Goal: Task Accomplishment & Management: Use online tool/utility

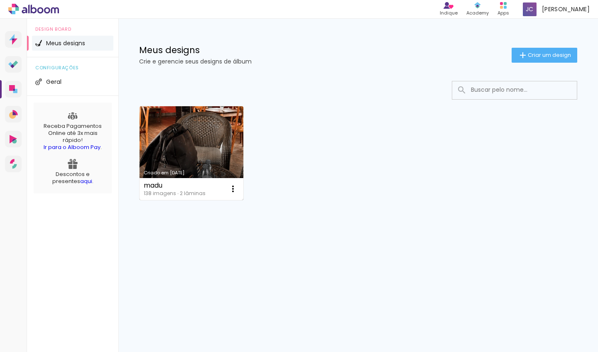
click at [207, 128] on link "Criado em [DATE]" at bounding box center [191, 153] width 104 height 94
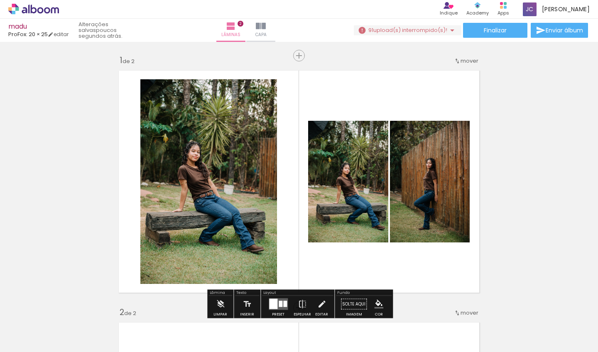
click at [236, 193] on quentale-photo at bounding box center [208, 181] width 137 height 205
click at [224, 198] on quentale-photo at bounding box center [208, 181] width 137 height 205
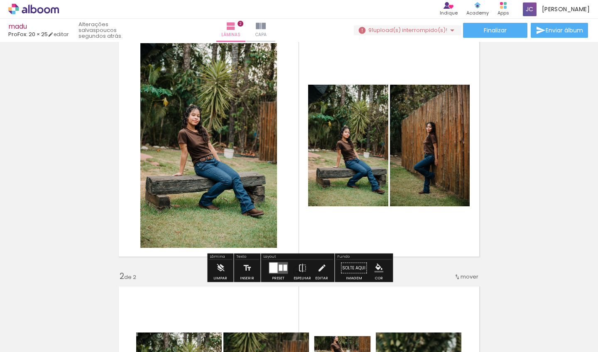
scroll to position [37, 0]
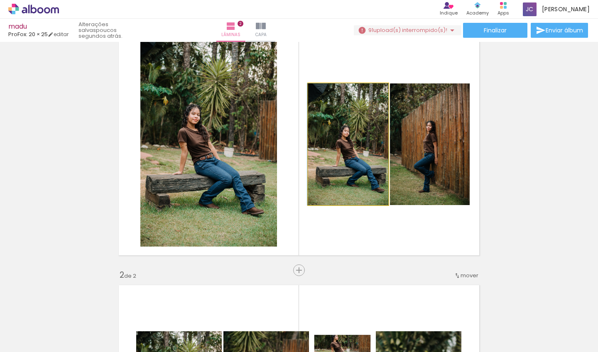
drag, startPoint x: 359, startPoint y: 145, endPoint x: 351, endPoint y: 145, distance: 8.7
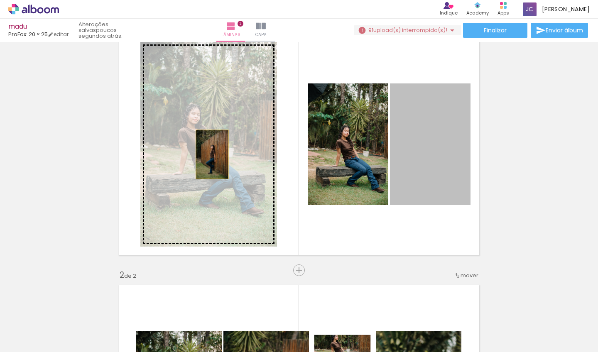
drag, startPoint x: 444, startPoint y: 150, endPoint x: 212, endPoint y: 154, distance: 231.6
click at [0, 0] on slot at bounding box center [0, 0] width 0 height 0
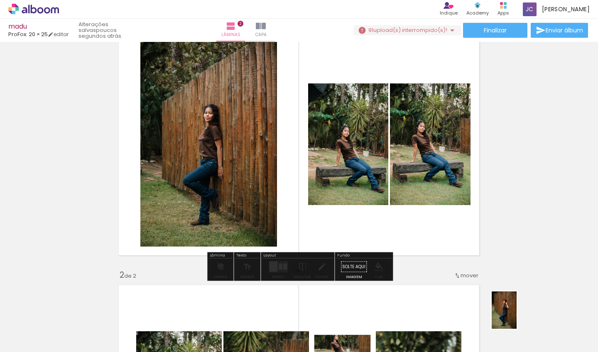
drag, startPoint x: 499, startPoint y: 315, endPoint x: 511, endPoint y: 306, distance: 14.8
click at [505, 339] on div at bounding box center [501, 323] width 27 height 41
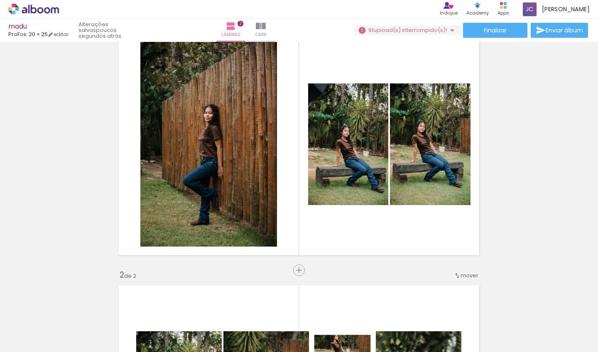
click at [160, 309] on iron-icon at bounding box center [158, 307] width 9 height 9
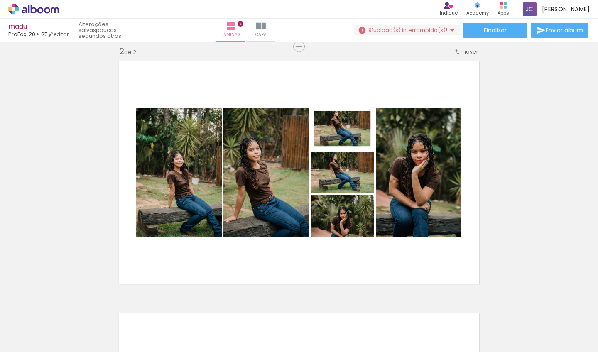
scroll to position [262, 0]
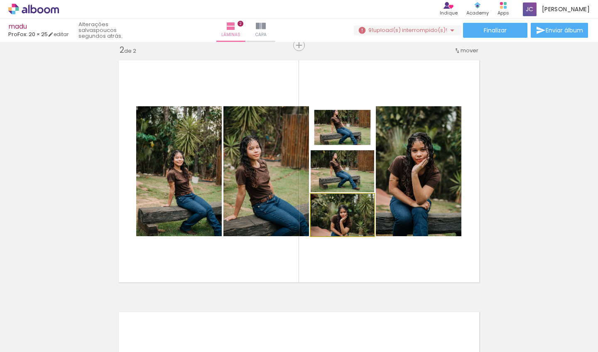
click at [357, 229] on quentale-photo at bounding box center [341, 215] width 63 height 42
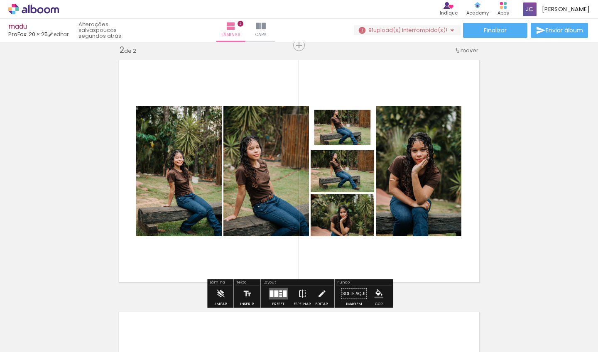
click at [352, 136] on quentale-photo at bounding box center [341, 127] width 63 height 42
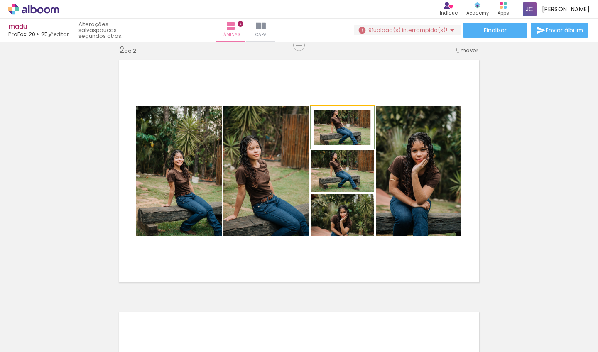
drag, startPoint x: 352, startPoint y: 136, endPoint x: 352, endPoint y: 147, distance: 11.6
click at [320, 117] on iron-icon at bounding box center [319, 115] width 8 height 8
drag, startPoint x: 356, startPoint y: 133, endPoint x: 350, endPoint y: 122, distance: 12.7
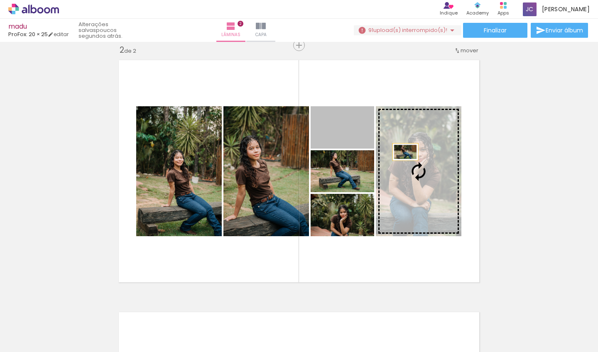
drag, startPoint x: 350, startPoint y: 122, endPoint x: 405, endPoint y: 152, distance: 62.6
click at [0, 0] on slot at bounding box center [0, 0] width 0 height 0
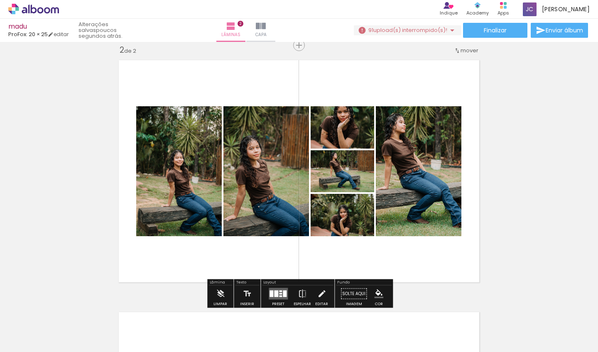
click at [511, 186] on div "Inserir lâmina 1 de 2 Inserir lâmina 2 de 2" at bounding box center [299, 161] width 598 height 756
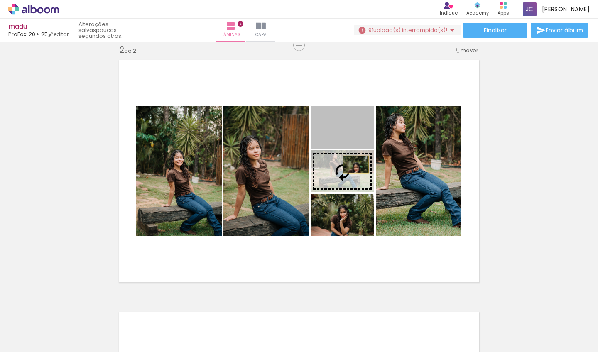
drag, startPoint x: 355, startPoint y: 129, endPoint x: 356, endPoint y: 164, distance: 35.7
click at [0, 0] on slot at bounding box center [0, 0] width 0 height 0
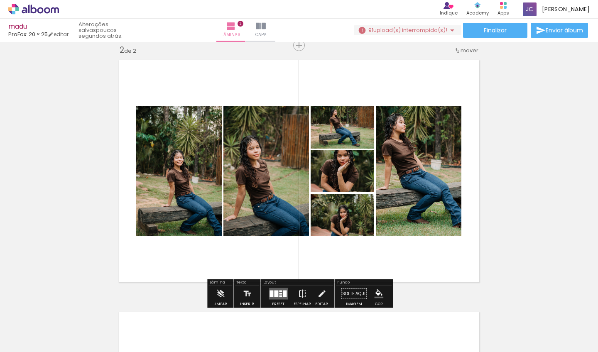
click at [350, 169] on quentale-photo at bounding box center [341, 171] width 63 height 42
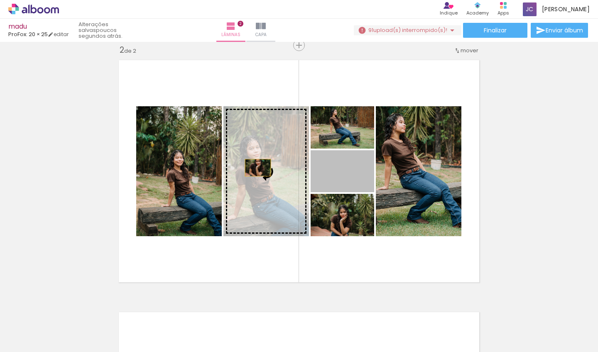
drag, startPoint x: 350, startPoint y: 169, endPoint x: 258, endPoint y: 168, distance: 92.1
click at [0, 0] on slot at bounding box center [0, 0] width 0 height 0
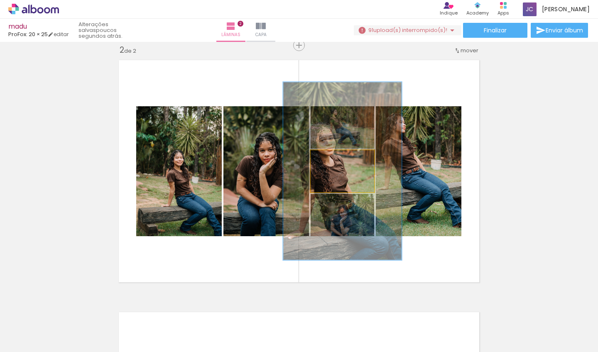
drag, startPoint x: 343, startPoint y: 159, endPoint x: 366, endPoint y: 161, distance: 22.9
click at [362, 161] on div at bounding box center [346, 158] width 32 height 13
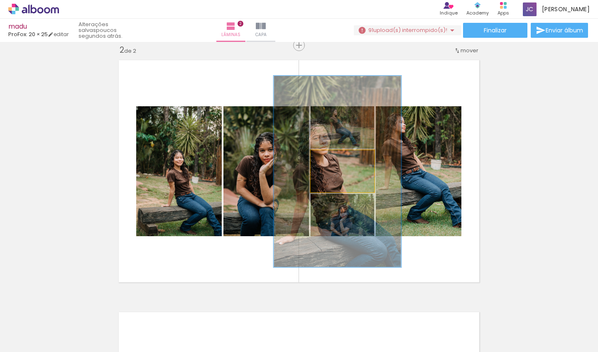
drag, startPoint x: 371, startPoint y: 161, endPoint x: 366, endPoint y: 161, distance: 5.4
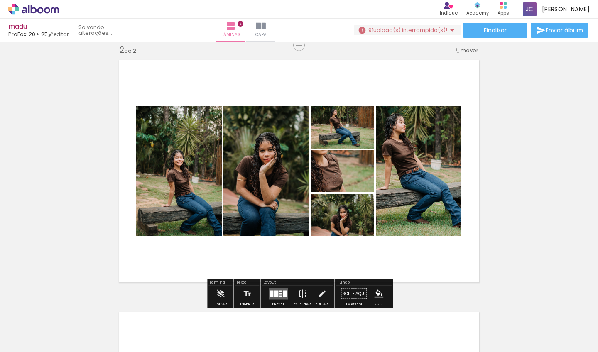
click at [362, 177] on quentale-photo at bounding box center [341, 171] width 63 height 42
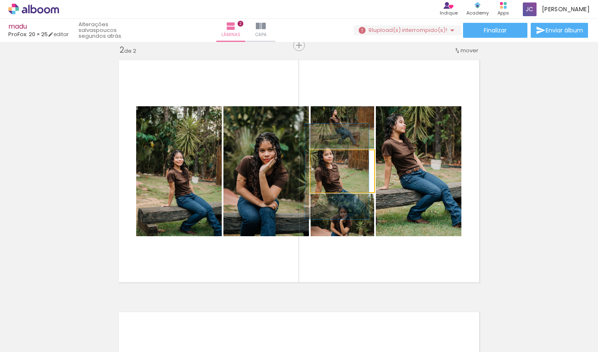
drag, startPoint x: 362, startPoint y: 159, endPoint x: 321, endPoint y: 167, distance: 41.4
type paper-slider "100"
click at [321, 152] on div "P&B Largura Cor" at bounding box center [344, 152] width 63 height 0
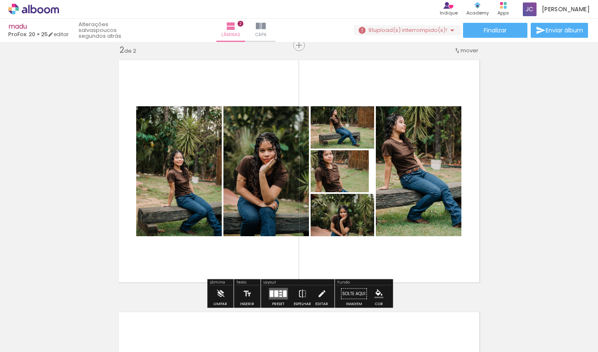
click at [337, 171] on div at bounding box center [337, 172] width 10 height 8
click at [337, 226] on div at bounding box center [337, 205] width 15 height 54
click at [367, 75] on quentale-layouter at bounding box center [298, 171] width 369 height 231
click at [344, 167] on div "Largura Cor" at bounding box center [337, 172] width 15 height 12
click at [363, 186] on quentale-photo at bounding box center [341, 171] width 63 height 42
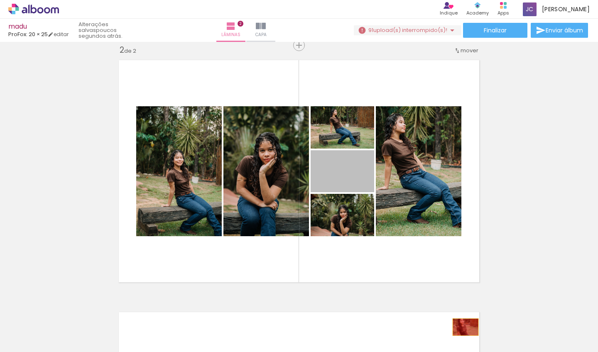
drag, startPoint x: 363, startPoint y: 186, endPoint x: 515, endPoint y: 171, distance: 153.1
click at [465, 327] on quentale-workspace at bounding box center [299, 176] width 598 height 352
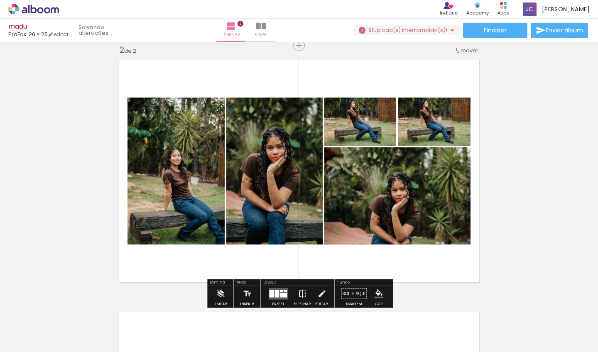
click at [515, 171] on div "Inserir lâmina 1 de 2 Inserir lâmina 2 de 2" at bounding box center [299, 161] width 598 height 756
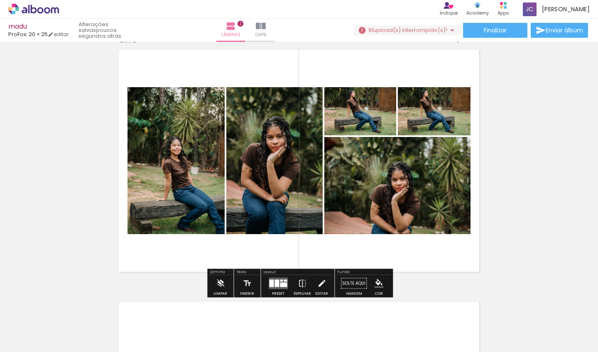
scroll to position [272, 0]
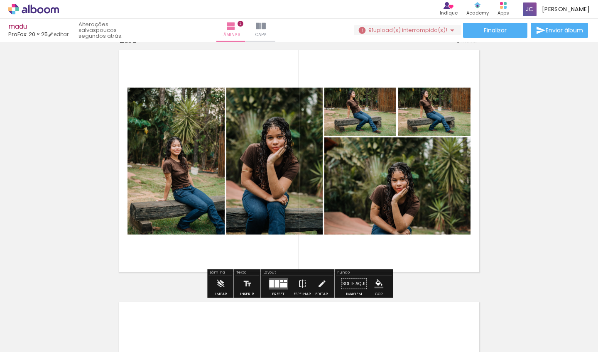
click at [566, 212] on div "Inserir lâmina 1 de 2 Inserir lâmina 2 de 2" at bounding box center [299, 151] width 598 height 756
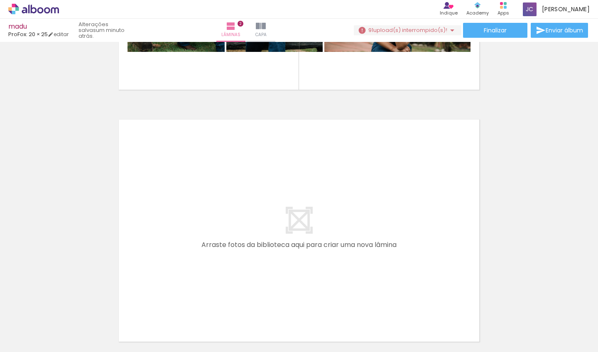
scroll to position [459, 0]
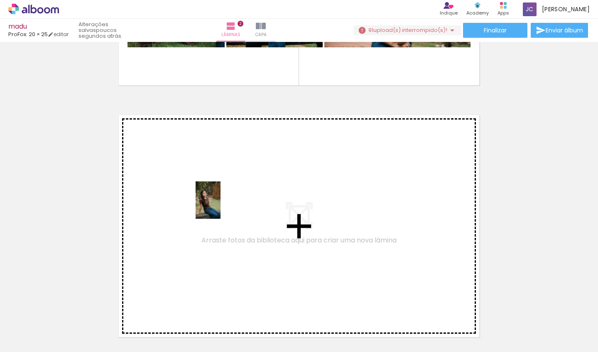
drag, startPoint x: 319, startPoint y: 327, endPoint x: 503, endPoint y: 325, distance: 183.5
click at [219, 204] on quentale-workspace at bounding box center [299, 176] width 598 height 352
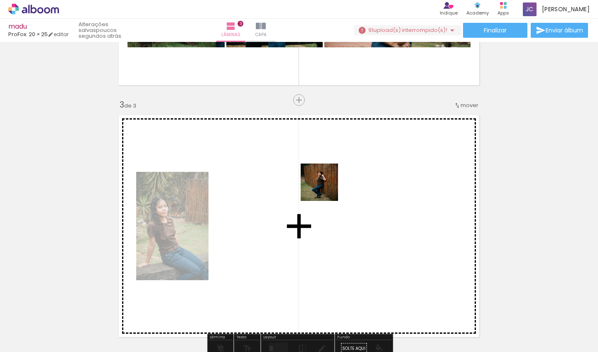
scroll to position [514, 0]
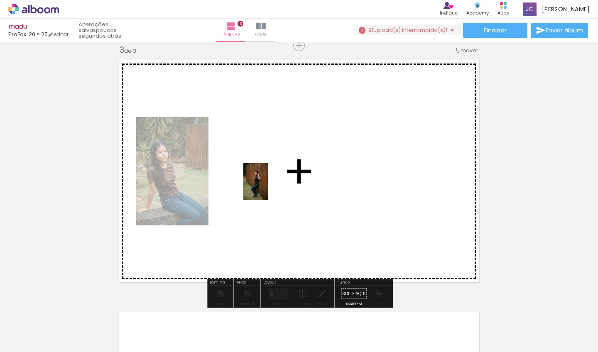
drag, startPoint x: 505, startPoint y: 327, endPoint x: 268, endPoint y: 188, distance: 274.4
click at [268, 188] on quentale-workspace at bounding box center [299, 176] width 598 height 352
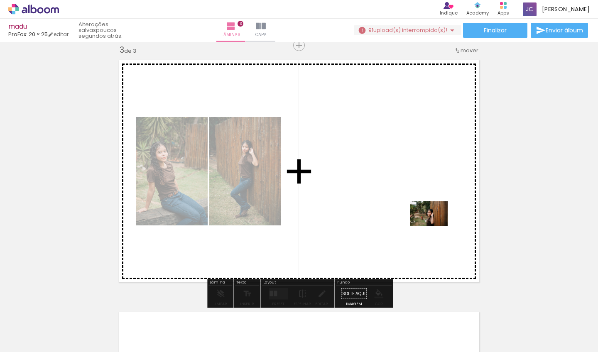
click at [414, 215] on quentale-workspace at bounding box center [299, 176] width 598 height 352
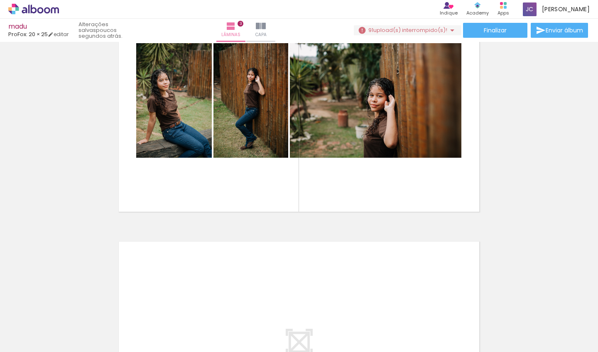
scroll to position [0, 293]
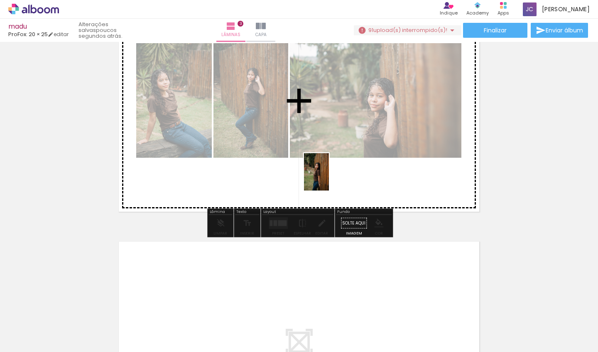
drag, startPoint x: 298, startPoint y: 320, endPoint x: 365, endPoint y: 132, distance: 200.4
click at [365, 132] on quentale-workspace at bounding box center [299, 176] width 598 height 352
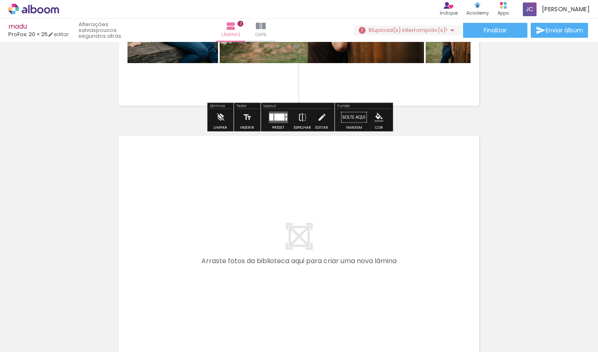
scroll to position [737, 0]
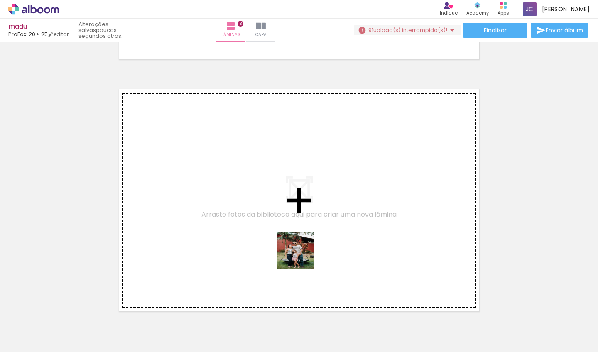
click at [288, 235] on quentale-workspace at bounding box center [299, 176] width 598 height 352
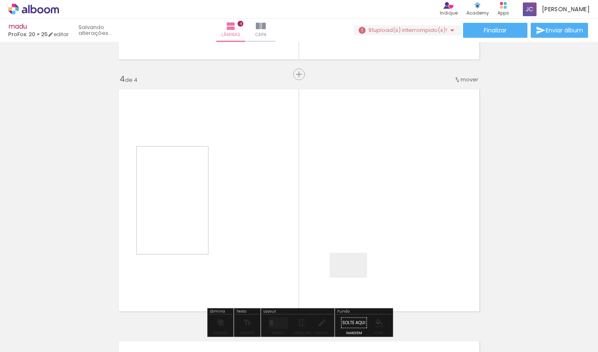
click at [329, 217] on quentale-workspace at bounding box center [299, 176] width 598 height 352
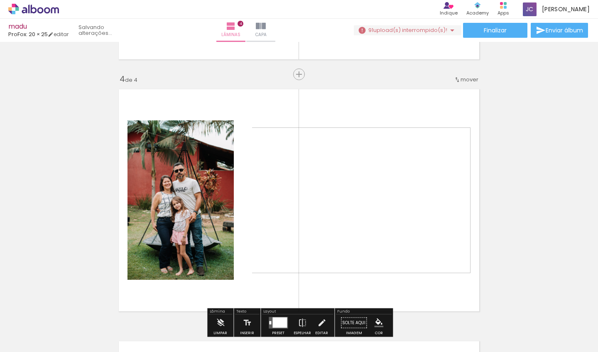
scroll to position [766, 0]
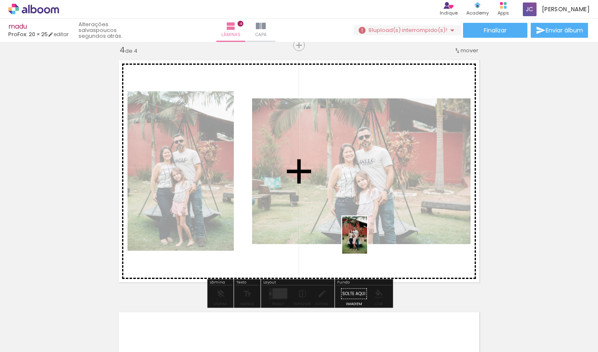
drag, startPoint x: 442, startPoint y: 328, endPoint x: 337, endPoint y: 201, distance: 165.1
click at [337, 201] on quentale-workspace at bounding box center [299, 176] width 598 height 352
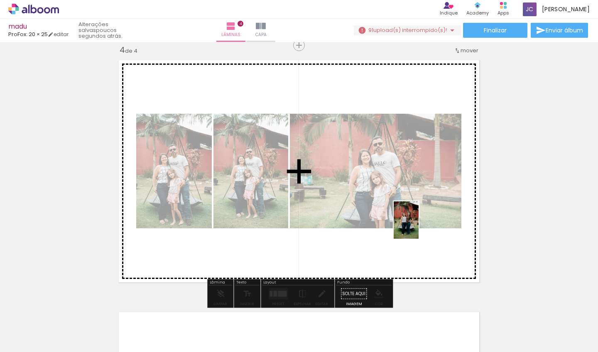
drag, startPoint x: 497, startPoint y: 326, endPoint x: 409, endPoint y: 216, distance: 140.8
click at [409, 216] on quentale-workspace at bounding box center [299, 176] width 598 height 352
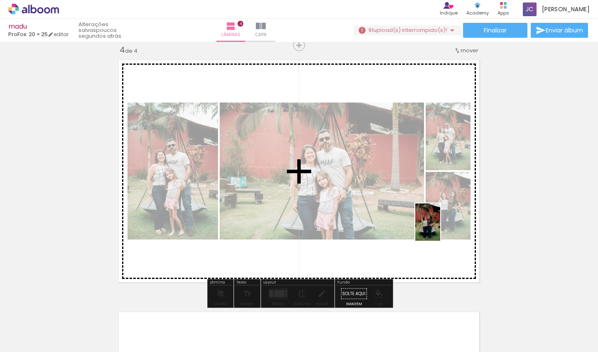
drag, startPoint x: 536, startPoint y: 328, endPoint x: 412, endPoint y: 227, distance: 160.2
click at [412, 227] on quentale-workspace at bounding box center [299, 176] width 598 height 352
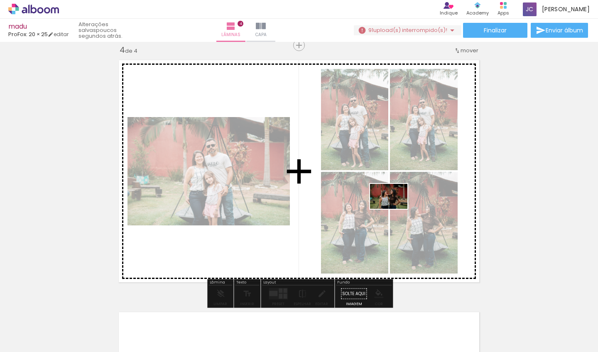
drag, startPoint x: 576, startPoint y: 325, endPoint x: 446, endPoint y: 247, distance: 151.5
click at [394, 209] on quentale-workspace at bounding box center [299, 176] width 598 height 352
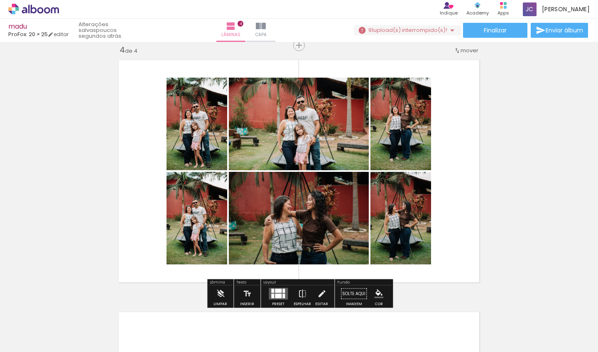
scroll to position [0, 398]
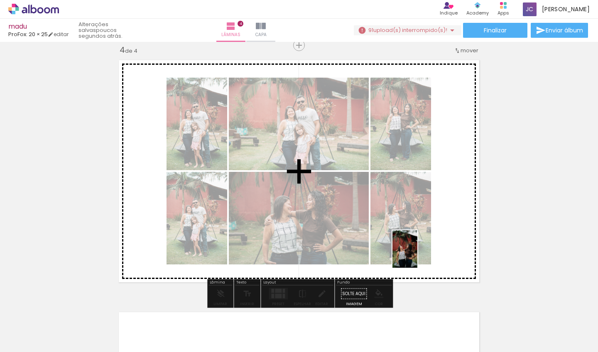
drag, startPoint x: 530, startPoint y: 327, endPoint x: 418, endPoint y: 255, distance: 133.1
click at [418, 255] on quentale-workspace at bounding box center [299, 176] width 598 height 352
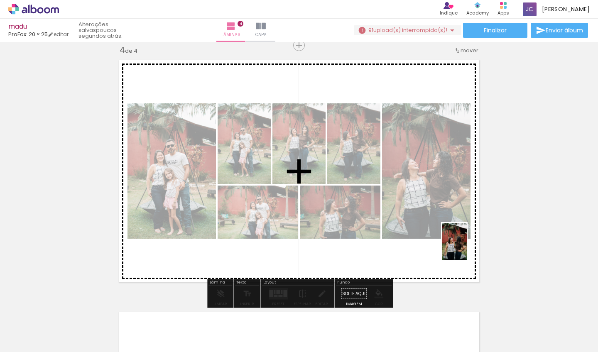
drag, startPoint x: 569, startPoint y: 327, endPoint x: 466, endPoint y: 247, distance: 129.5
click at [466, 247] on quentale-workspace at bounding box center [299, 176] width 598 height 352
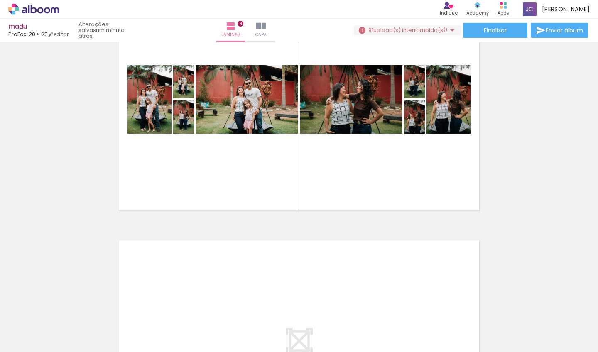
scroll to position [0, 693]
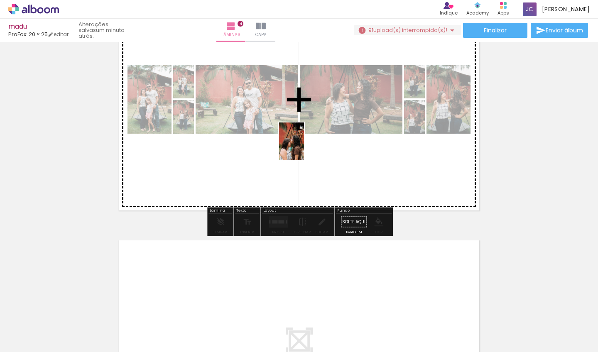
drag, startPoint x: 325, startPoint y: 323, endPoint x: 304, endPoint y: 147, distance: 176.8
click at [304, 147] on quentale-workspace at bounding box center [299, 176] width 598 height 352
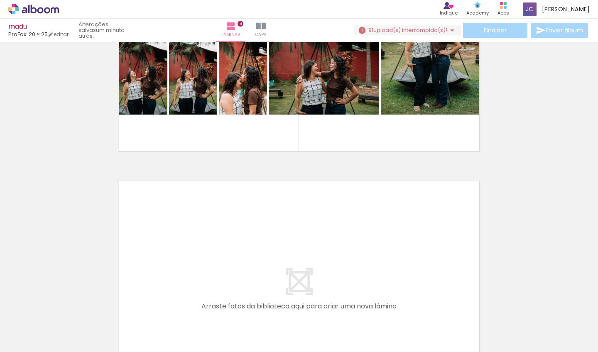
scroll to position [902, 0]
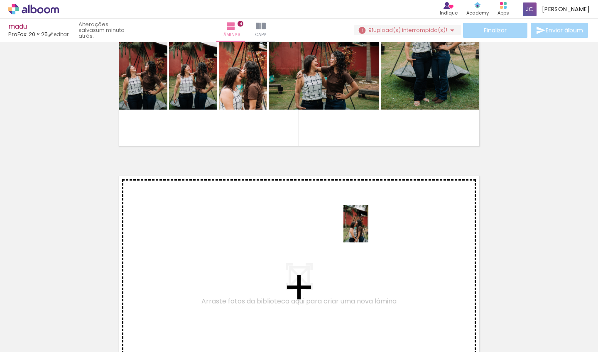
drag, startPoint x: 459, startPoint y: 326, endPoint x: 510, endPoint y: 333, distance: 52.4
click at [364, 225] on quentale-workspace at bounding box center [299, 176] width 598 height 352
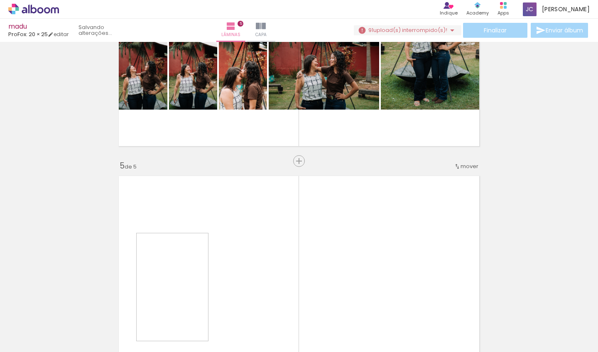
scroll to position [1018, 0]
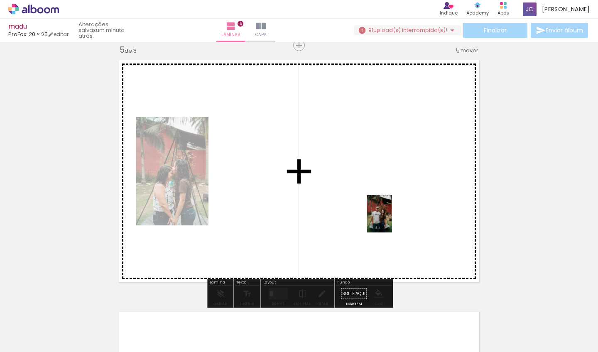
drag, startPoint x: 510, startPoint y: 331, endPoint x: 365, endPoint y: 191, distance: 201.4
click at [365, 191] on quentale-workspace at bounding box center [299, 176] width 598 height 352
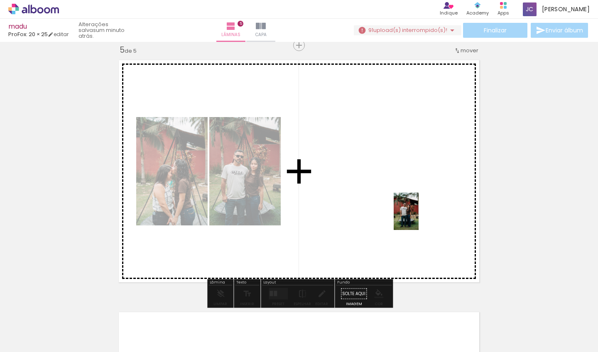
drag, startPoint x: 549, startPoint y: 325, endPoint x: 388, endPoint y: 198, distance: 205.0
click at [388, 198] on quentale-workspace at bounding box center [299, 176] width 598 height 352
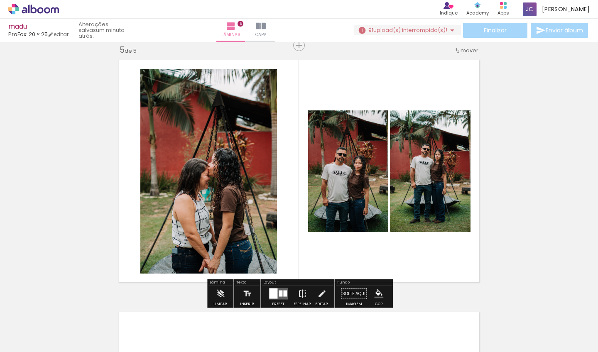
scroll to position [0, 914]
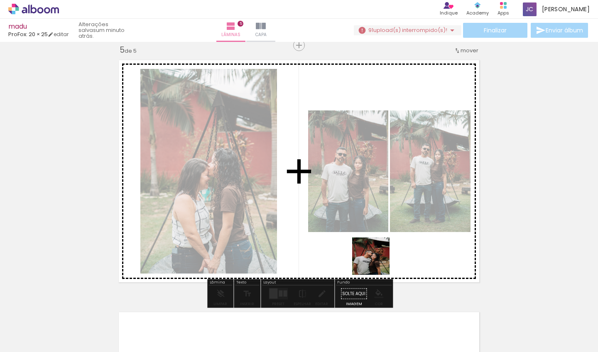
drag, startPoint x: 377, startPoint y: 328, endPoint x: 378, endPoint y: 234, distance: 94.2
click at [378, 234] on quentale-workspace at bounding box center [299, 176] width 598 height 352
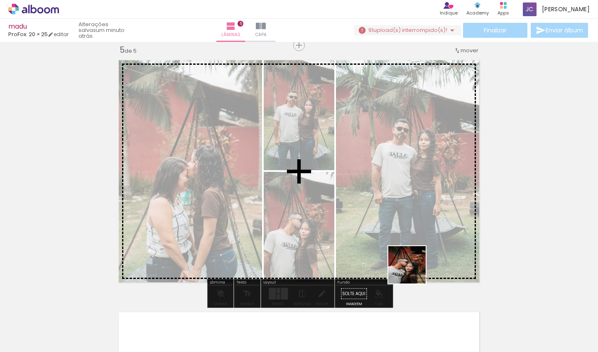
click at [396, 203] on quentale-workspace at bounding box center [299, 176] width 598 height 352
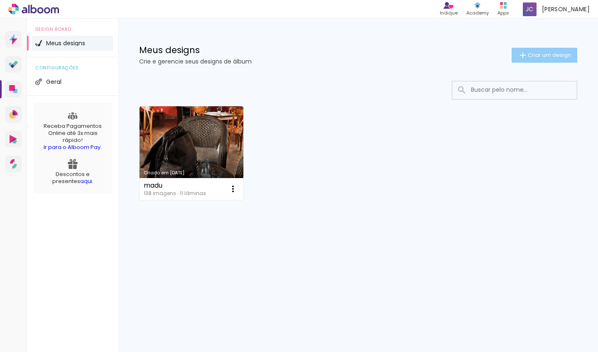
click at [530, 54] on span "Criar um design" at bounding box center [548, 54] width 43 height 5
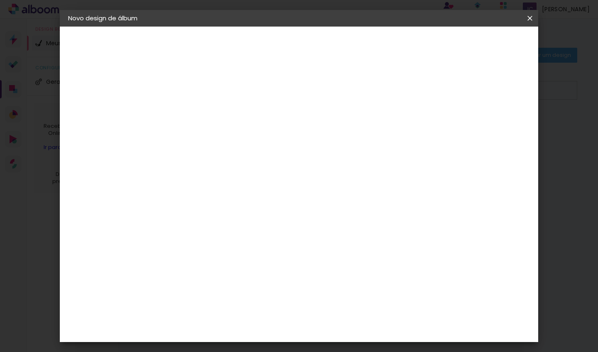
click at [204, 109] on input at bounding box center [204, 111] width 0 height 13
type input "eliza"
type paper-input "eliza"
click at [0, 0] on slot "Avançar" at bounding box center [0, 0] width 0 height 0
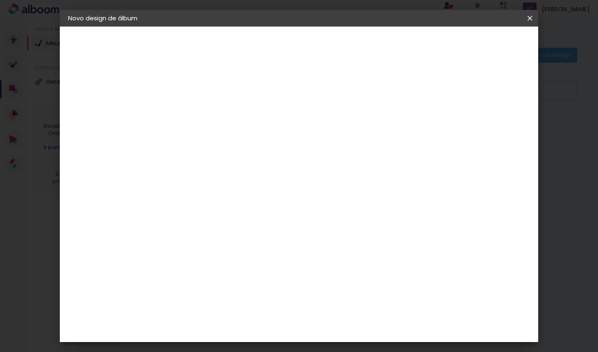
click at [0, 0] on slot "Avançar" at bounding box center [0, 0] width 0 height 0
click at [291, 178] on span "20 × 25 cm" at bounding box center [275, 189] width 31 height 22
click at [0, 0] on slot "Avançar" at bounding box center [0, 0] width 0 height 0
click at [437, 88] on div at bounding box center [433, 89] width 7 height 7
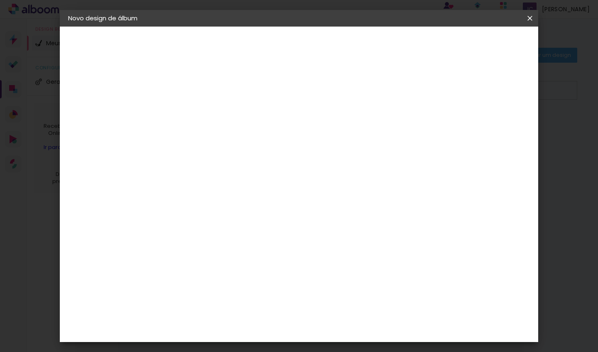
type paper-checkbox "on"
click at [81, 51] on div "1. Informações Preenchendo título... eliza 2. Especificações Fornecedor Escolhe…" at bounding box center [114, 39] width 108 height 25
click at [484, 41] on span "Iniciar design" at bounding box center [465, 44] width 38 height 6
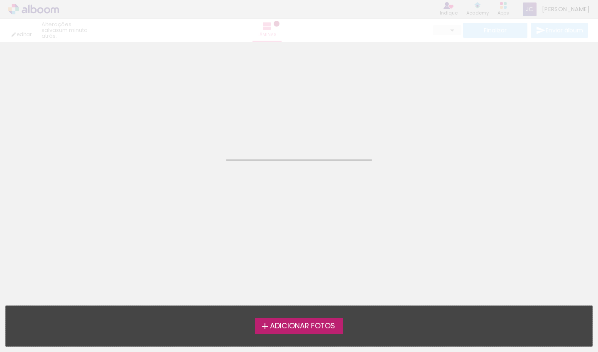
click at [260, 328] on iron-icon at bounding box center [265, 326] width 10 height 10
click at [0, 0] on input "file" at bounding box center [0, 0] width 0 height 0
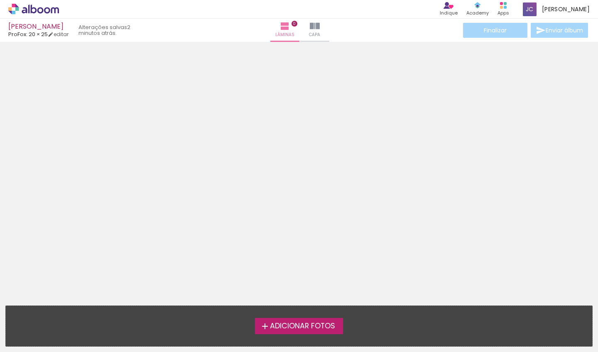
click at [276, 324] on span "Adicionar Fotos" at bounding box center [302, 325] width 65 height 7
click at [0, 0] on input "file" at bounding box center [0, 0] width 0 height 0
click at [270, 328] on span "Adicionar Fotos" at bounding box center [302, 325] width 65 height 7
click at [0, 0] on input "file" at bounding box center [0, 0] width 0 height 0
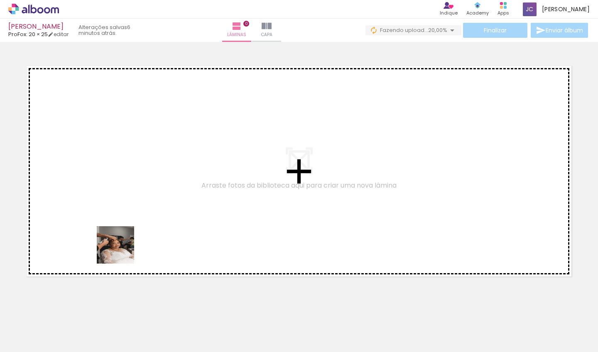
drag, startPoint x: 78, startPoint y: 325, endPoint x: 142, endPoint y: 218, distance: 125.1
click at [142, 218] on quentale-workspace at bounding box center [299, 176] width 598 height 352
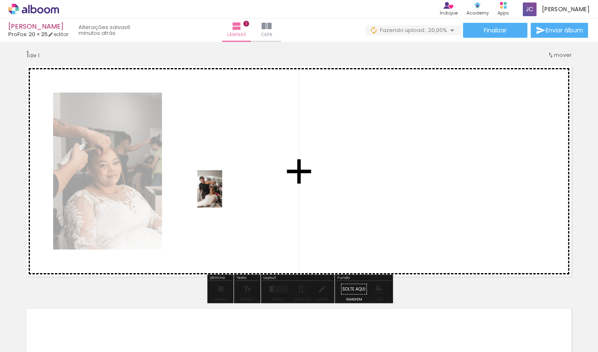
drag, startPoint x: 133, startPoint y: 328, endPoint x: 223, endPoint y: 195, distance: 160.8
click at [223, 195] on quentale-workspace at bounding box center [299, 176] width 598 height 352
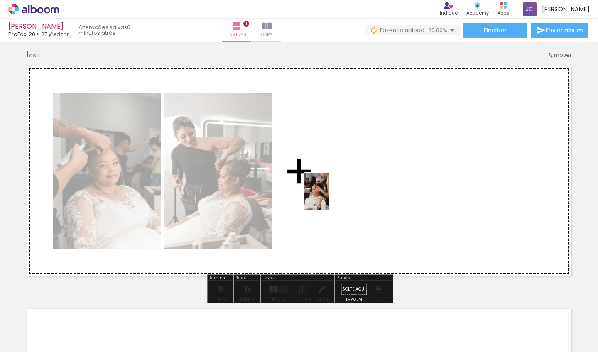
drag, startPoint x: 180, startPoint y: 325, endPoint x: 330, endPoint y: 198, distance: 196.9
click at [330, 198] on quentale-workspace at bounding box center [299, 176] width 598 height 352
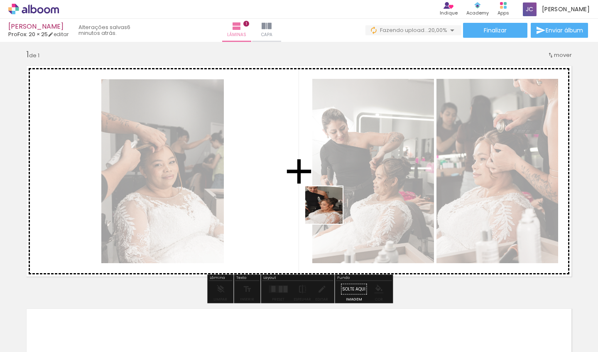
drag, startPoint x: 232, startPoint y: 330, endPoint x: 335, endPoint y: 208, distance: 160.3
click at [335, 208] on quentale-workspace at bounding box center [299, 176] width 598 height 352
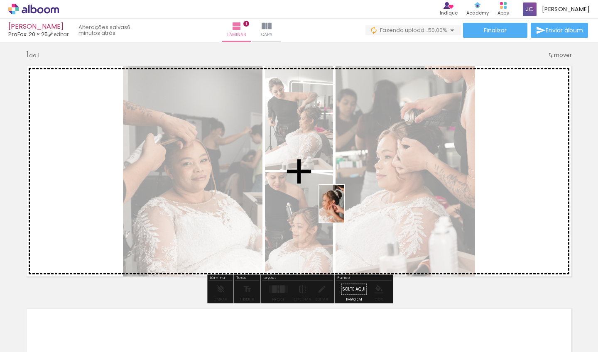
drag, startPoint x: 267, startPoint y: 334, endPoint x: 344, endPoint y: 210, distance: 146.1
click at [344, 210] on quentale-workspace at bounding box center [299, 176] width 598 height 352
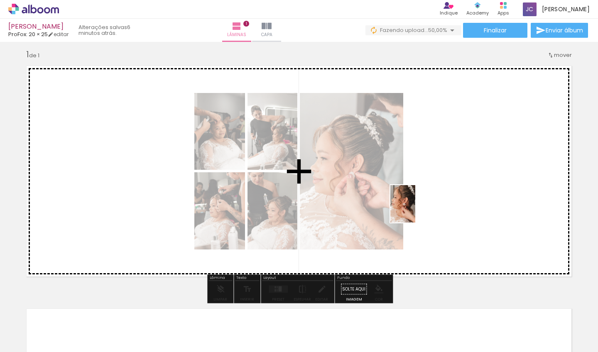
drag, startPoint x: 317, startPoint y: 325, endPoint x: 416, endPoint y: 209, distance: 152.8
click at [416, 209] on quentale-workspace at bounding box center [299, 176] width 598 height 352
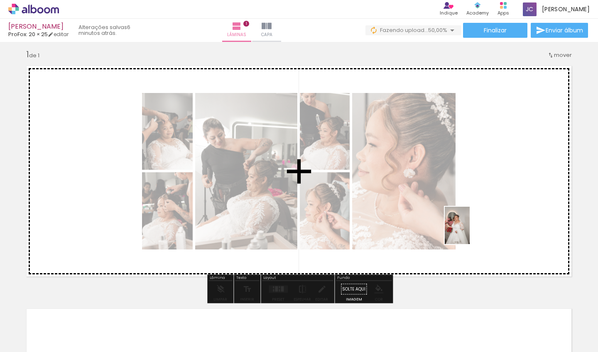
drag, startPoint x: 364, startPoint y: 336, endPoint x: 470, endPoint y: 231, distance: 149.7
click at [470, 231] on quentale-workspace at bounding box center [299, 176] width 598 height 352
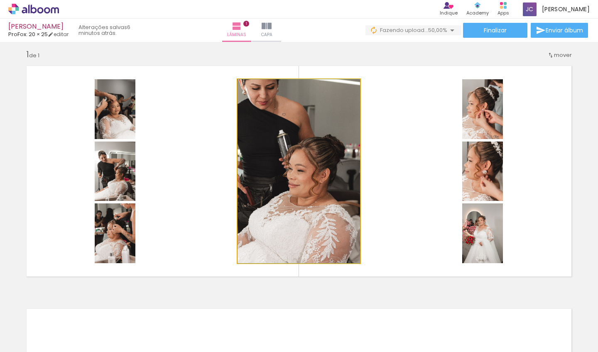
drag, startPoint x: 338, startPoint y: 211, endPoint x: 363, endPoint y: 210, distance: 24.5
click at [363, 210] on quentale-layouter at bounding box center [299, 171] width 556 height 222
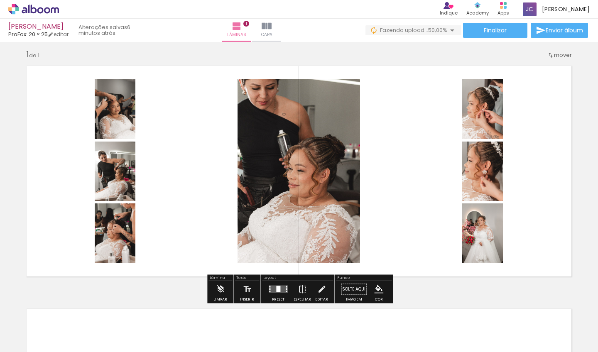
click at [408, 321] on div at bounding box center [408, 323] width 27 height 41
click at [404, 328] on div at bounding box center [408, 323] width 27 height 41
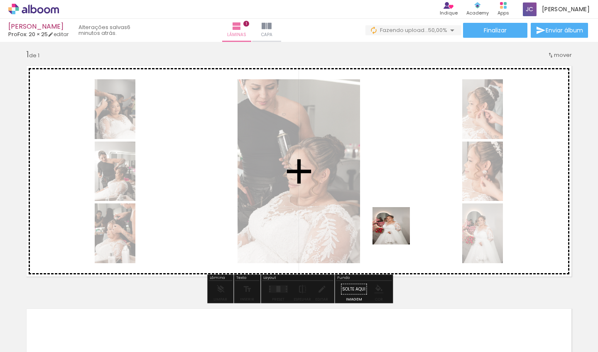
drag, startPoint x: 404, startPoint y: 328, endPoint x: 397, endPoint y: 232, distance: 96.1
click at [397, 232] on quentale-workspace at bounding box center [299, 176] width 598 height 352
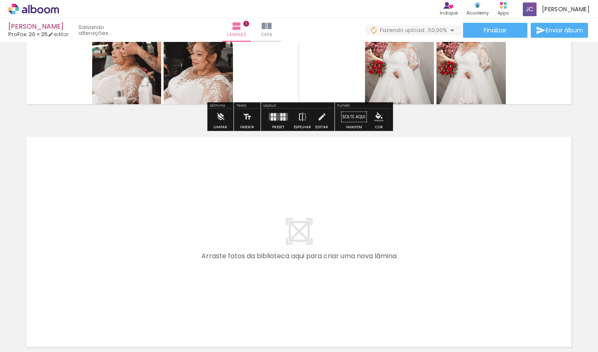
scroll to position [202, 0]
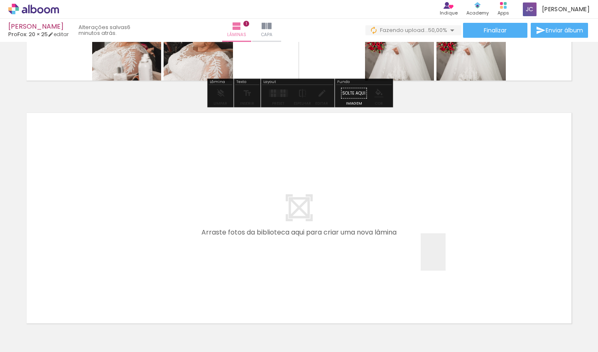
drag, startPoint x: 461, startPoint y: 317, endPoint x: 440, endPoint y: 244, distance: 76.2
click at [440, 245] on quentale-workspace at bounding box center [299, 176] width 598 height 352
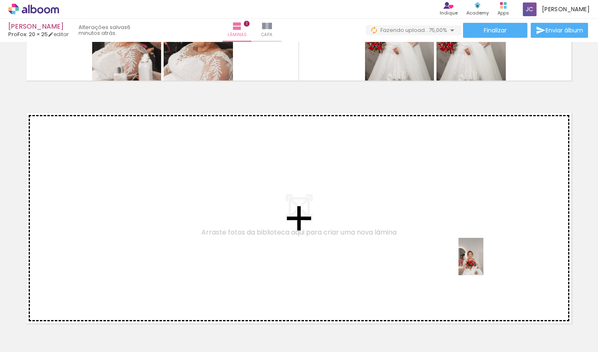
click at [482, 262] on quentale-workspace at bounding box center [299, 176] width 598 height 352
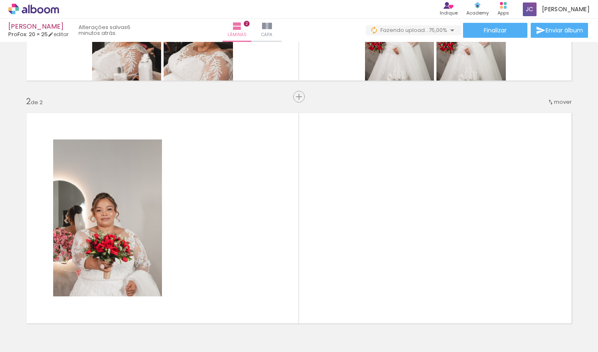
scroll to position [249, 0]
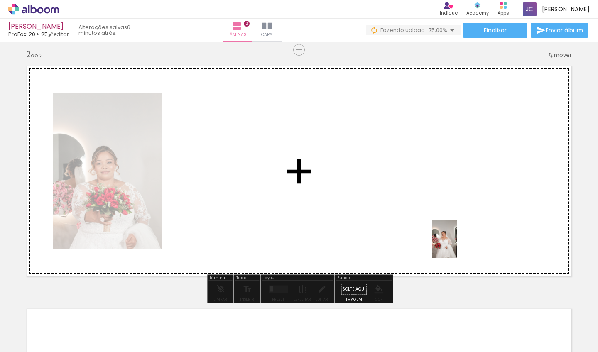
drag, startPoint x: 460, startPoint y: 331, endPoint x: 538, endPoint y: 337, distance: 77.9
click at [456, 242] on quentale-workspace at bounding box center [299, 176] width 598 height 352
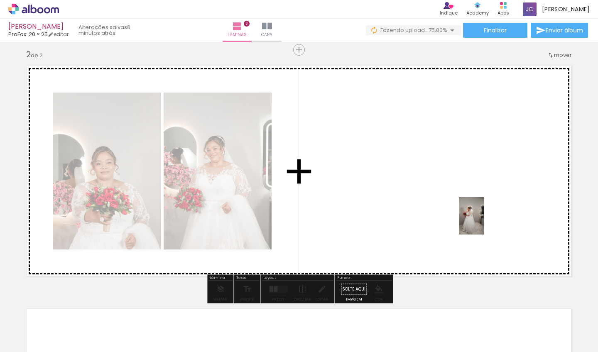
drag, startPoint x: 550, startPoint y: 334, endPoint x: 469, endPoint y: 198, distance: 157.7
click at [469, 198] on quentale-workspace at bounding box center [299, 176] width 598 height 352
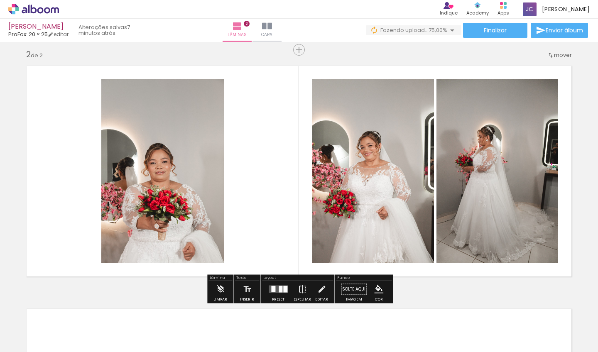
scroll to position [0, 310]
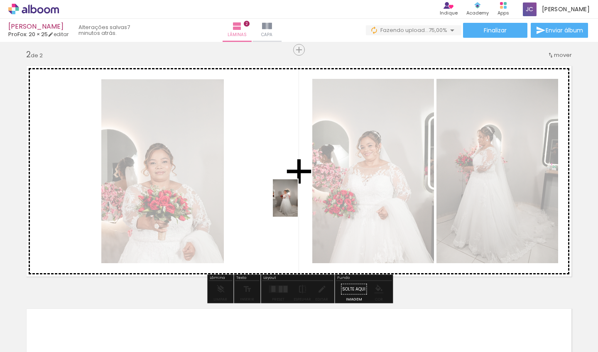
drag, startPoint x: 289, startPoint y: 328, endPoint x: 298, endPoint y: 204, distance: 124.4
click at [298, 204] on quentale-workspace at bounding box center [299, 176] width 598 height 352
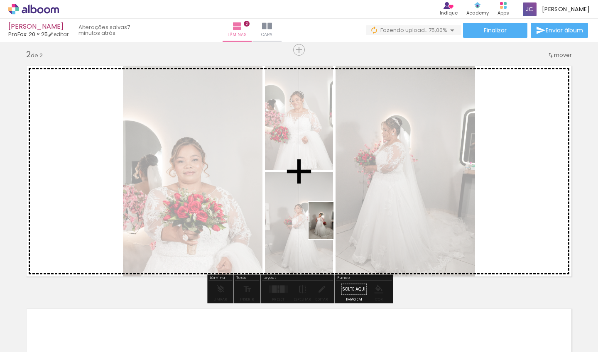
drag, startPoint x: 329, startPoint y: 320, endPoint x: 333, endPoint y: 227, distance: 93.9
click at [333, 227] on quentale-workspace at bounding box center [299, 176] width 598 height 352
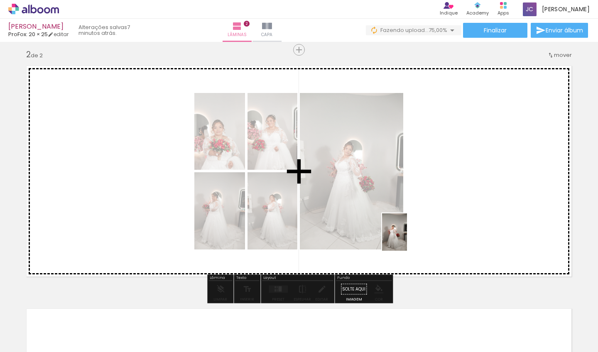
drag, startPoint x: 382, startPoint y: 334, endPoint x: 412, endPoint y: 234, distance: 104.3
click at [412, 234] on quentale-workspace at bounding box center [299, 176] width 598 height 352
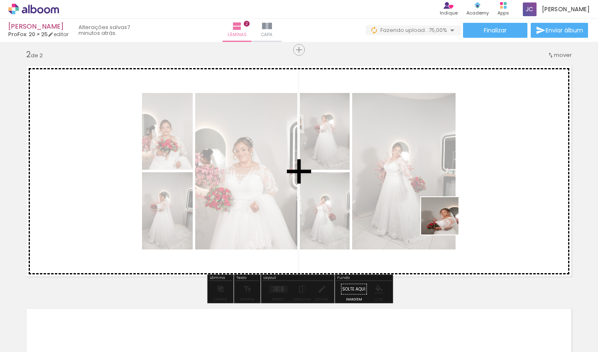
click at [446, 222] on quentale-workspace at bounding box center [299, 176] width 598 height 352
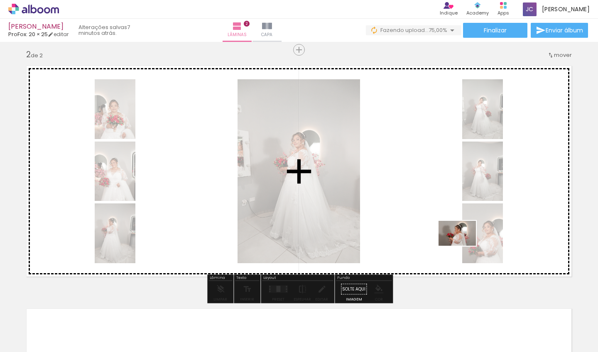
drag, startPoint x: 467, startPoint y: 328, endPoint x: 461, endPoint y: 246, distance: 82.8
click at [462, 246] on quentale-workspace at bounding box center [299, 176] width 598 height 352
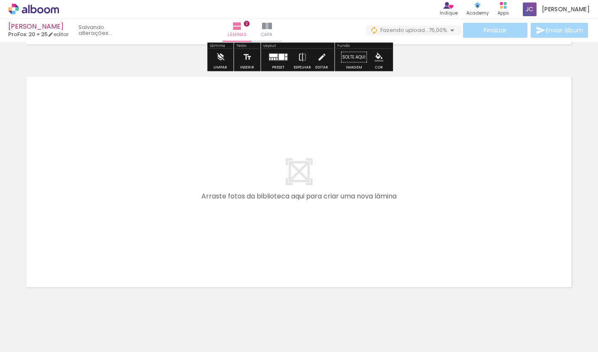
scroll to position [0, 394]
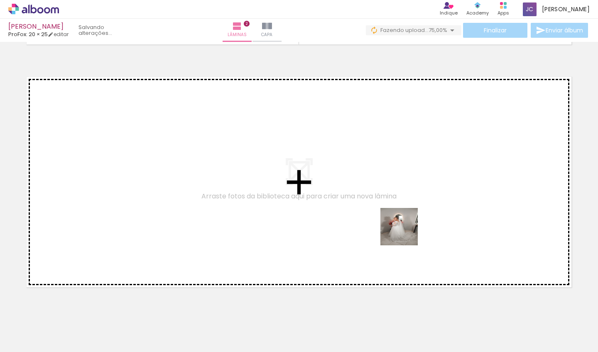
drag, startPoint x: 440, startPoint y: 333, endPoint x: 481, endPoint y: 335, distance: 41.1
click at [393, 202] on quentale-workspace at bounding box center [299, 176] width 598 height 352
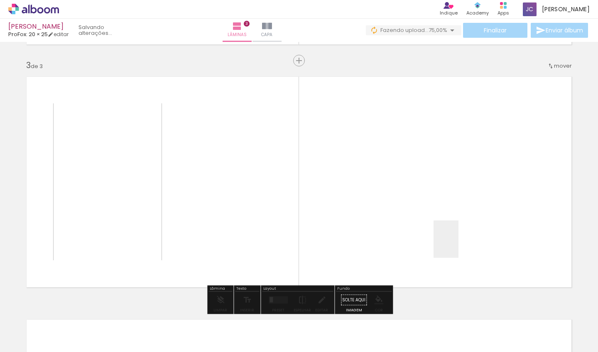
drag, startPoint x: 458, startPoint y: 245, endPoint x: 444, endPoint y: 203, distance: 45.1
click at [444, 203] on quentale-workspace at bounding box center [299, 176] width 598 height 352
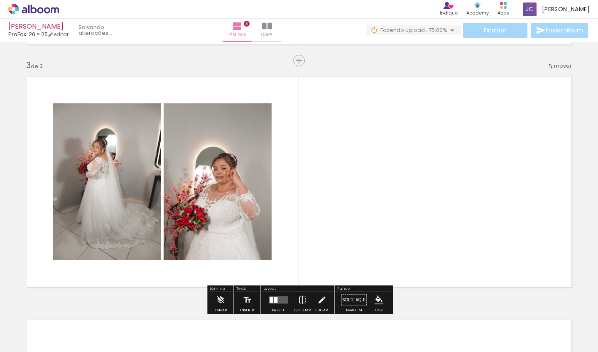
drag, startPoint x: 527, startPoint y: 325, endPoint x: 501, endPoint y: 206, distance: 121.5
click at [501, 207] on quentale-workspace at bounding box center [299, 176] width 598 height 352
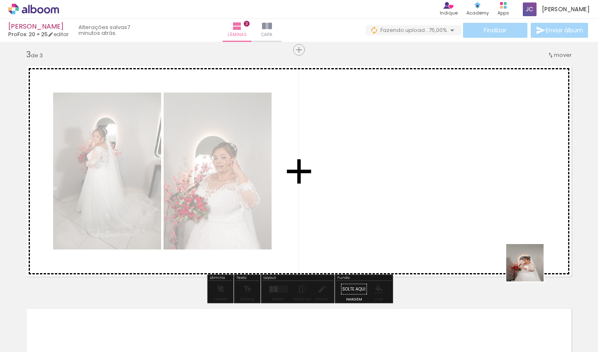
drag, startPoint x: 571, startPoint y: 329, endPoint x: 475, endPoint y: 205, distance: 157.4
click at [475, 205] on quentale-workspace at bounding box center [299, 176] width 598 height 352
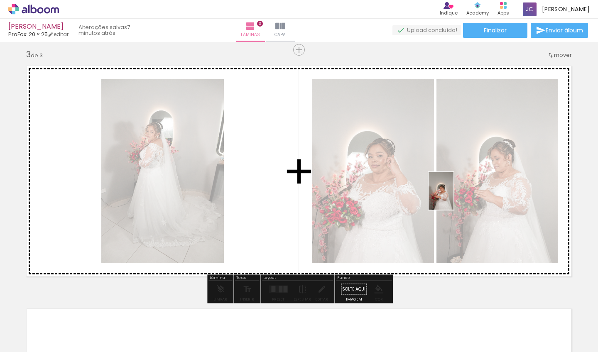
drag, startPoint x: 526, startPoint y: 324, endPoint x: 453, endPoint y: 197, distance: 146.7
click at [453, 197] on quentale-workspace at bounding box center [299, 176] width 598 height 352
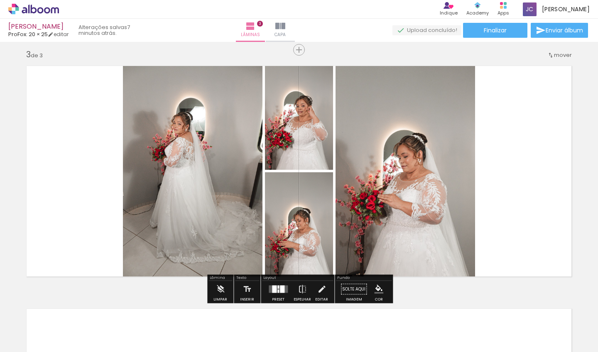
click at [395, 210] on quentale-photo at bounding box center [404, 171] width 139 height 222
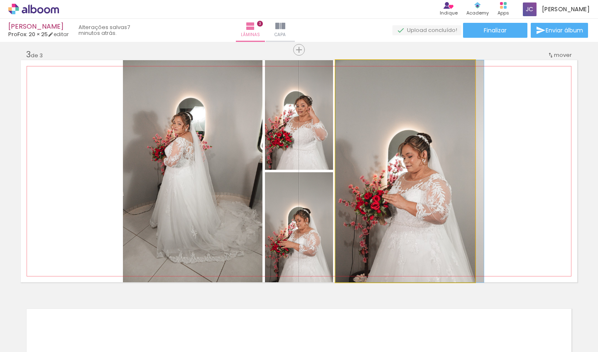
drag, startPoint x: 395, startPoint y: 210, endPoint x: 467, endPoint y: 211, distance: 71.8
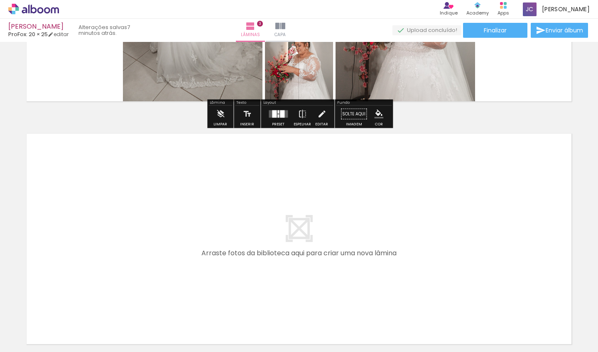
scroll to position [694, 0]
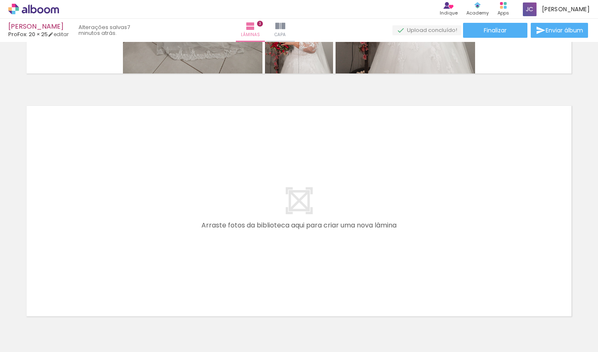
click at [34, 341] on span "Adicionar Fotos" at bounding box center [29, 340] width 25 height 9
click at [0, 0] on input "file" at bounding box center [0, 0] width 0 height 0
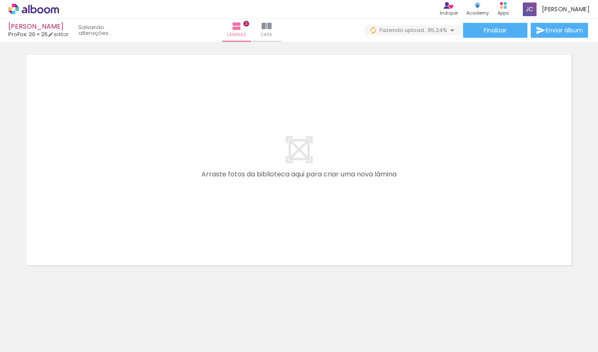
scroll to position [0, 813]
click at [232, 180] on quentale-workspace at bounding box center [299, 176] width 598 height 352
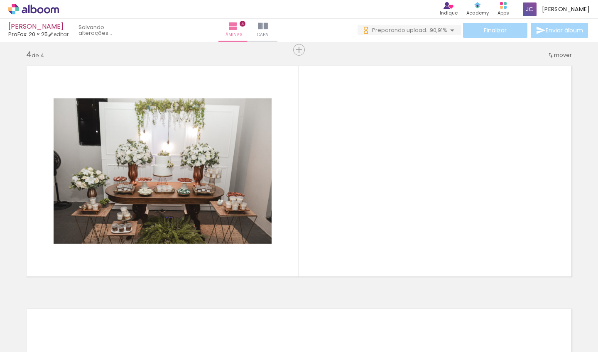
scroll to position [0, 0]
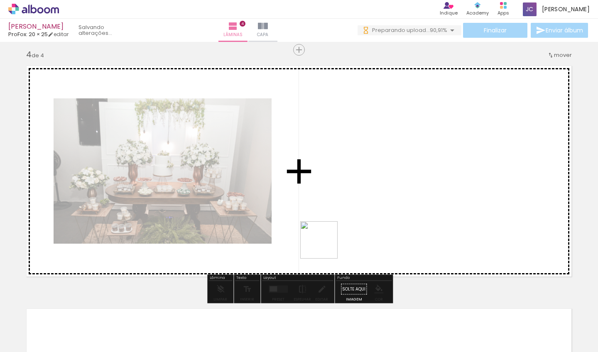
drag, startPoint x: 254, startPoint y: 327, endPoint x: 391, endPoint y: 166, distance: 211.4
click at [391, 166] on quentale-workspace at bounding box center [299, 176] width 598 height 352
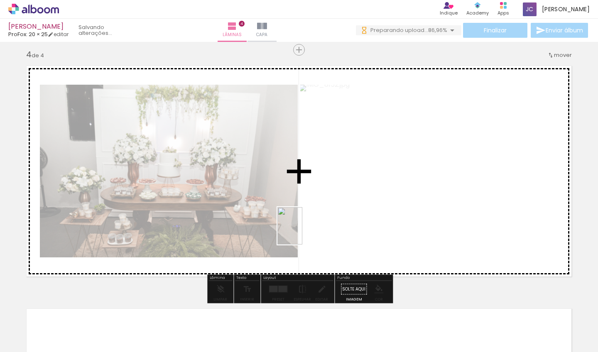
drag, startPoint x: 302, startPoint y: 337, endPoint x: 302, endPoint y: 232, distance: 105.4
click at [302, 232] on quentale-workspace at bounding box center [299, 176] width 598 height 352
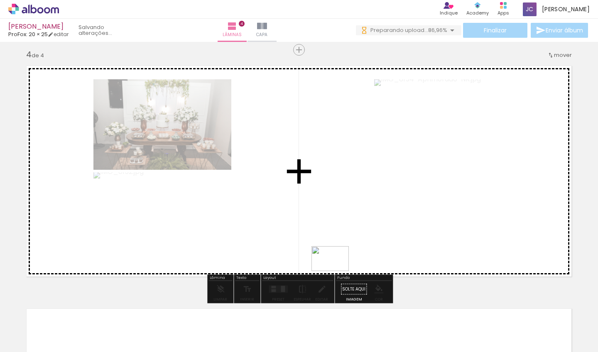
drag, startPoint x: 339, startPoint y: 334, endPoint x: 335, endPoint y: 246, distance: 87.7
click at [335, 246] on quentale-workspace at bounding box center [299, 176] width 598 height 352
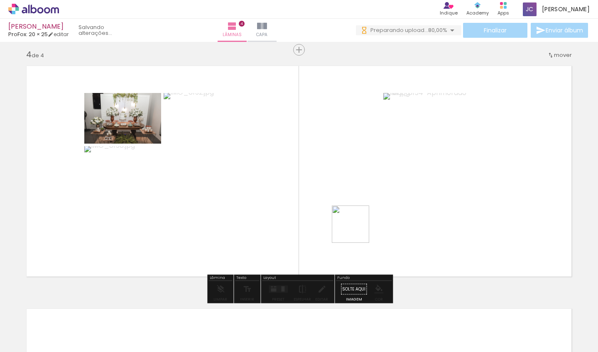
drag, startPoint x: 391, startPoint y: 330, endPoint x: 356, endPoint y: 230, distance: 105.3
click at [356, 230] on quentale-workspace at bounding box center [299, 176] width 598 height 352
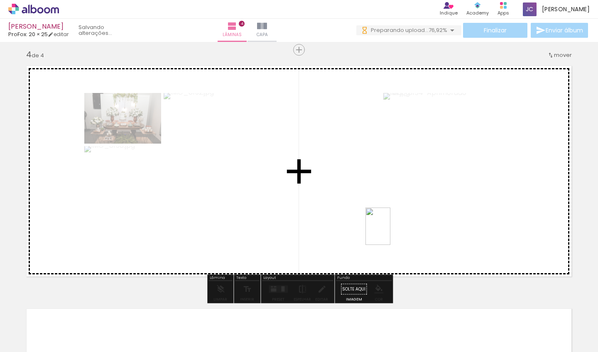
drag, startPoint x: 431, startPoint y: 326, endPoint x: 390, endPoint y: 232, distance: 102.6
click at [390, 232] on quentale-workspace at bounding box center [299, 176] width 598 height 352
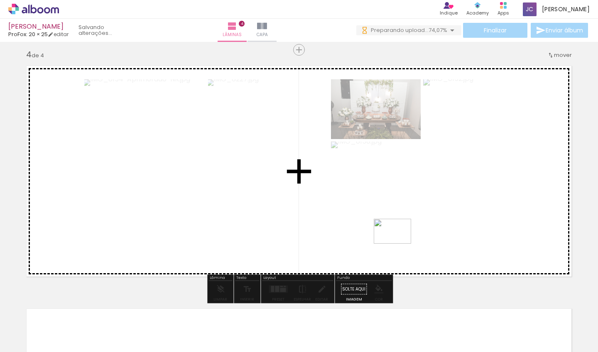
drag, startPoint x: 402, startPoint y: 327, endPoint x: 398, endPoint y: 244, distance: 83.5
click at [398, 244] on quentale-workspace at bounding box center [299, 176] width 598 height 352
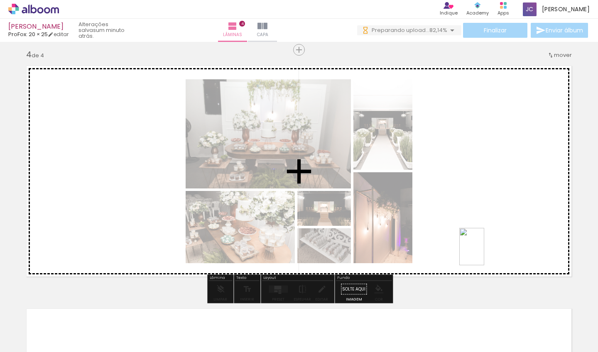
drag, startPoint x: 483, startPoint y: 331, endPoint x: 484, endPoint y: 229, distance: 102.5
click at [484, 229] on quentale-workspace at bounding box center [299, 176] width 598 height 352
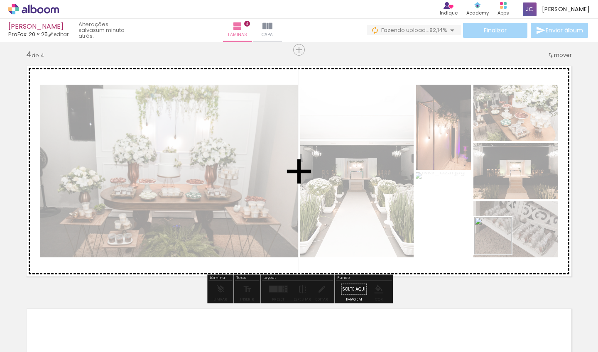
drag, startPoint x: 532, startPoint y: 325, endPoint x: 499, endPoint y: 242, distance: 89.2
click at [499, 242] on quentale-workspace at bounding box center [299, 176] width 598 height 352
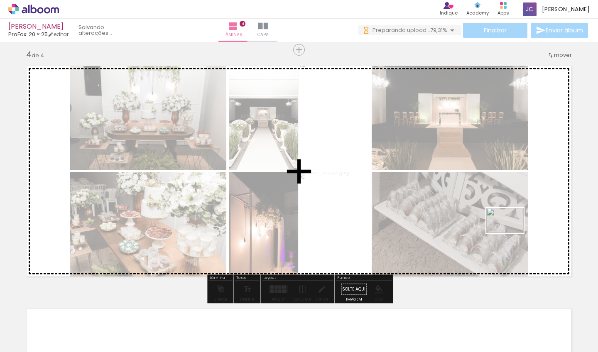
drag, startPoint x: 567, startPoint y: 326, endPoint x: 511, endPoint y: 232, distance: 109.5
click at [511, 232] on quentale-workspace at bounding box center [299, 176] width 598 height 352
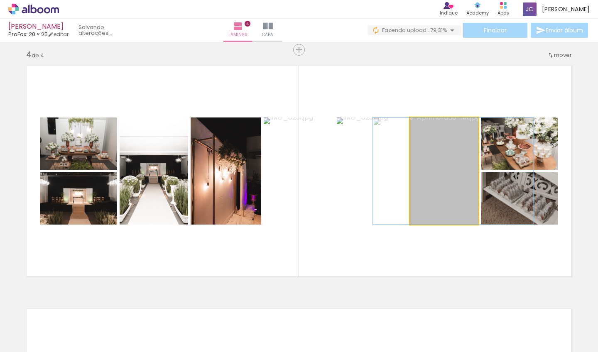
drag, startPoint x: 451, startPoint y: 165, endPoint x: 460, endPoint y: 182, distance: 19.3
click at [460, 182] on div at bounding box center [453, 170] width 161 height 107
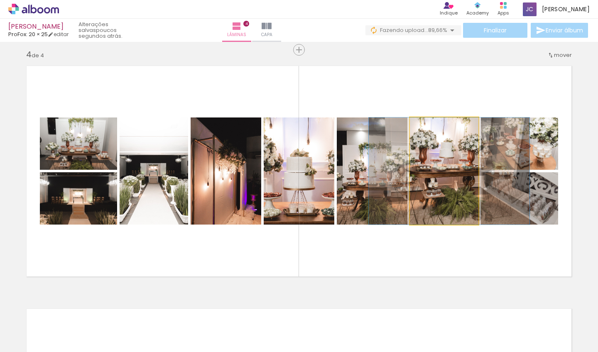
click at [457, 182] on div at bounding box center [449, 170] width 161 height 107
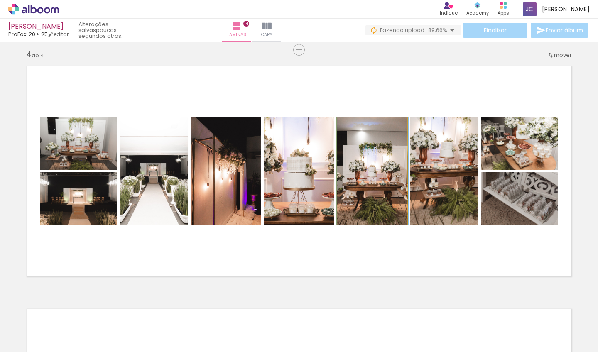
drag, startPoint x: 368, startPoint y: 188, endPoint x: 376, endPoint y: 171, distance: 18.4
drag, startPoint x: 376, startPoint y: 171, endPoint x: 367, endPoint y: 171, distance: 8.7
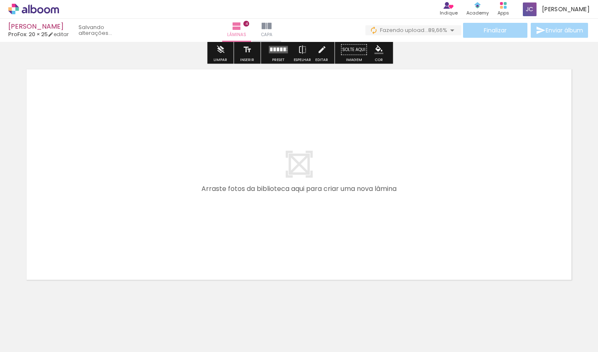
scroll to position [984, 0]
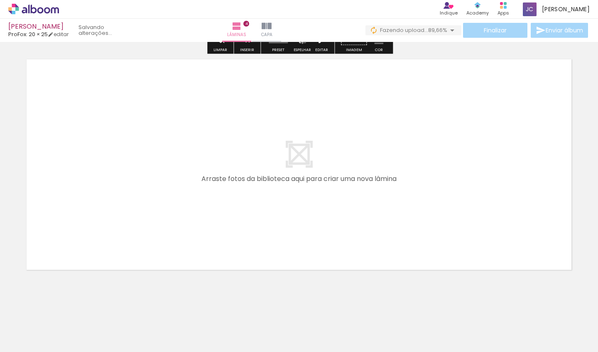
click at [32, 337] on span "Adicionar Fotos" at bounding box center [29, 340] width 25 height 9
click at [0, 0] on input "file" at bounding box center [0, 0] width 0 height 0
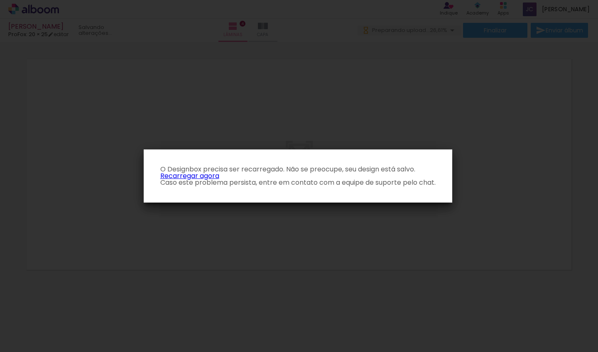
click at [200, 172] on link "Recarregar agora" at bounding box center [189, 176] width 59 height 10
